Goal: Task Accomplishment & Management: Manage account settings

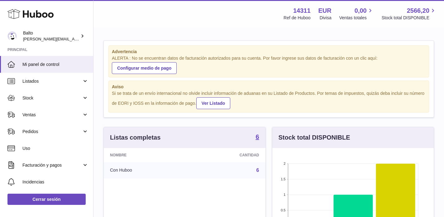
scroll to position [97, 161]
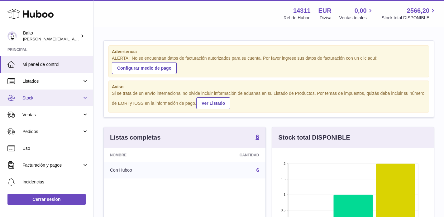
click at [33, 98] on span "Stock" at bounding box center [51, 98] width 59 height 6
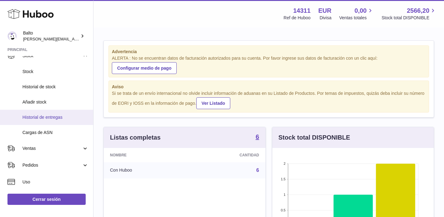
scroll to position [44, 0]
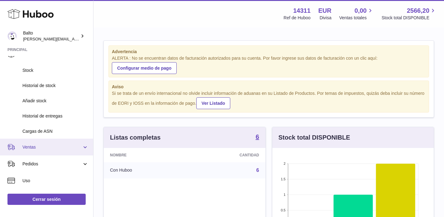
click at [49, 143] on link "Ventas" at bounding box center [46, 147] width 93 height 17
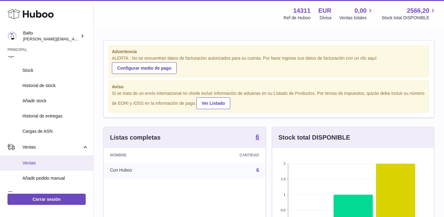
click at [29, 166] on span "Ventas" at bounding box center [55, 163] width 66 height 6
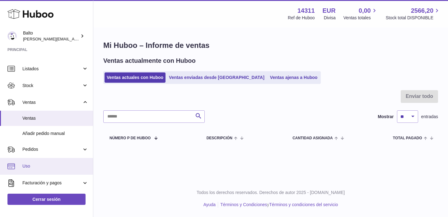
scroll to position [13, 0]
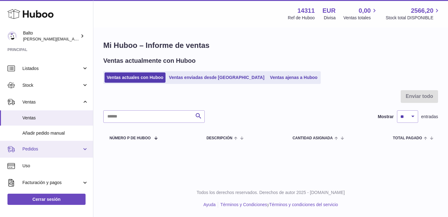
click at [36, 149] on span "Pedidos" at bounding box center [51, 149] width 59 height 6
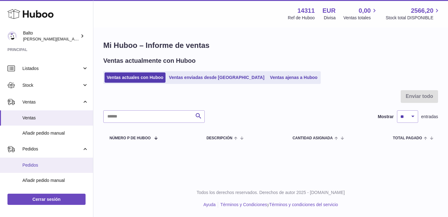
click at [37, 167] on span "Pedidos" at bounding box center [55, 165] width 66 height 6
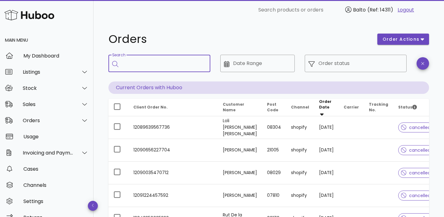
click at [164, 64] on input "Search" at bounding box center [163, 64] width 83 height 10
click at [184, 65] on input "Search" at bounding box center [163, 64] width 83 height 10
paste input "**********"
type input "**********"
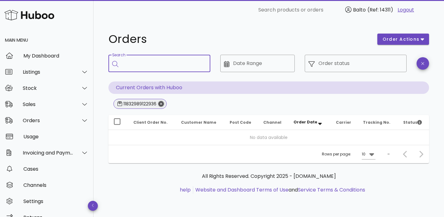
click at [162, 106] on icon "Close" at bounding box center [161, 104] width 6 height 6
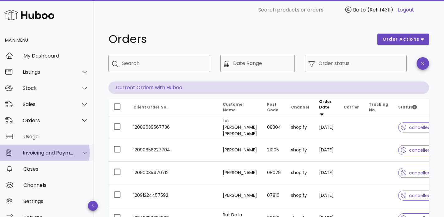
click at [48, 155] on div "Invoicing and Payments" at bounding box center [48, 153] width 51 height 6
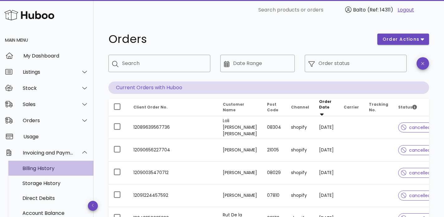
click at [55, 171] on div "Billing History" at bounding box center [55, 169] width 66 height 6
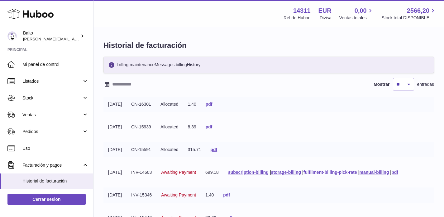
click at [354, 172] on link "fulfilment-billing-pick-rate" at bounding box center [330, 172] width 54 height 5
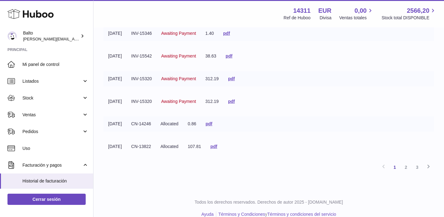
scroll to position [168, 0]
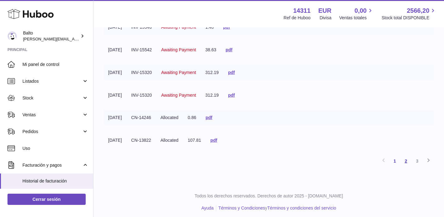
click at [407, 162] on link "2" at bounding box center [405, 161] width 11 height 11
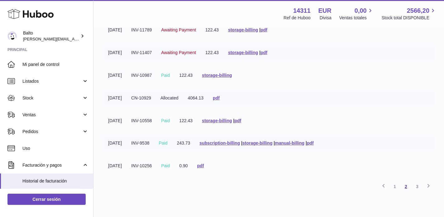
scroll to position [145, 0]
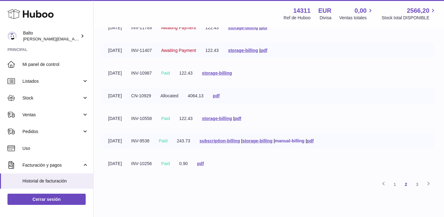
click at [303, 143] on link "manual-billing" at bounding box center [290, 141] width 30 height 5
click at [416, 186] on link "3" at bounding box center [416, 184] width 11 height 11
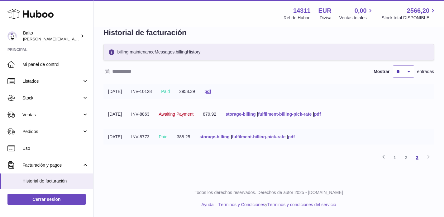
scroll to position [13, 0]
click at [275, 135] on link "fulfilment-billing-pick-rate" at bounding box center [259, 136] width 54 height 5
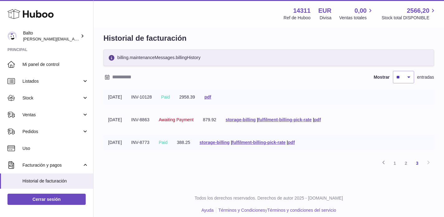
scroll to position [0, 0]
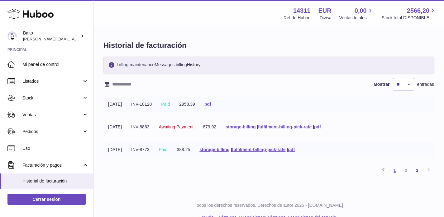
click at [393, 172] on link "1" at bounding box center [394, 170] width 11 height 11
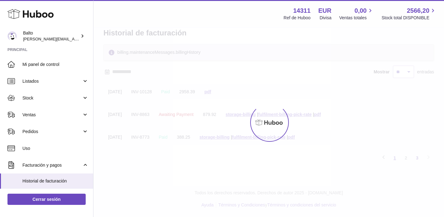
scroll to position [13, 0]
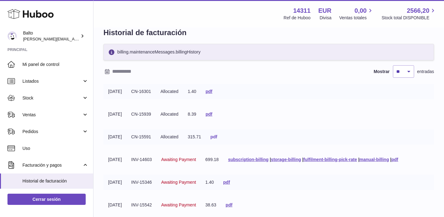
click at [217, 137] on link "pdf" at bounding box center [213, 136] width 7 height 5
drag, startPoint x: 159, startPoint y: 90, endPoint x: 141, endPoint y: 89, distance: 18.7
click at [141, 89] on td "CN-16301" at bounding box center [140, 91] width 29 height 15
copy td "CN-16301"
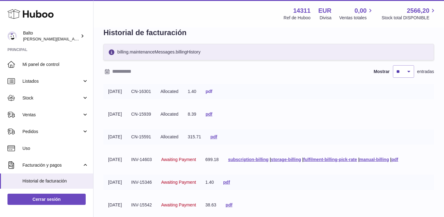
click at [212, 93] on link "pdf" at bounding box center [208, 91] width 7 height 5
